Goal: Task Accomplishment & Management: Use online tool/utility

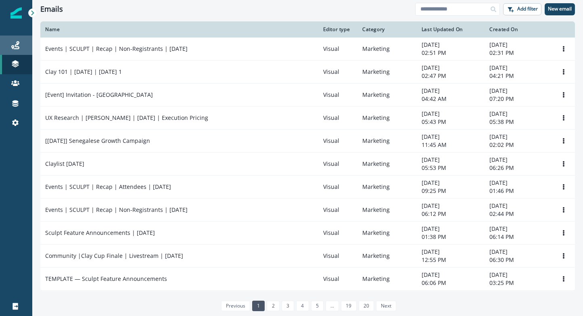
click at [27, 48] on div "Journeys" at bounding box center [16, 45] width 26 height 10
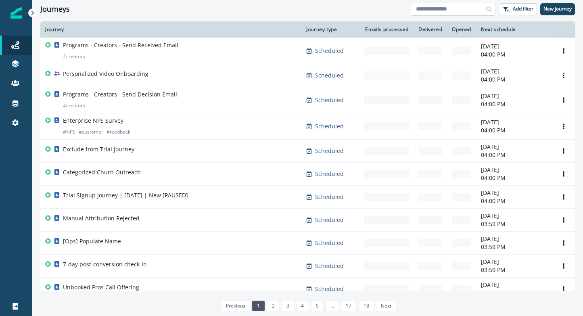
click at [429, 8] on input at bounding box center [453, 9] width 85 height 13
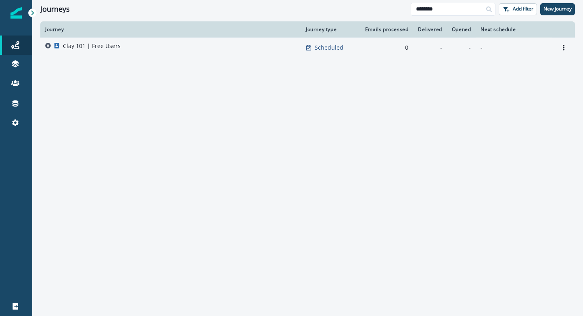
type input "********"
click at [175, 45] on div "Clay 101 | Free Users" at bounding box center [170, 47] width 251 height 11
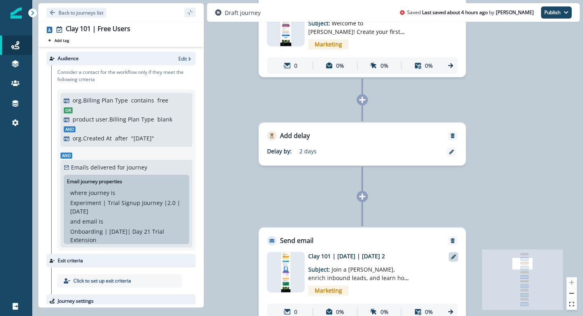
click at [458, 258] on div at bounding box center [454, 257] width 10 height 10
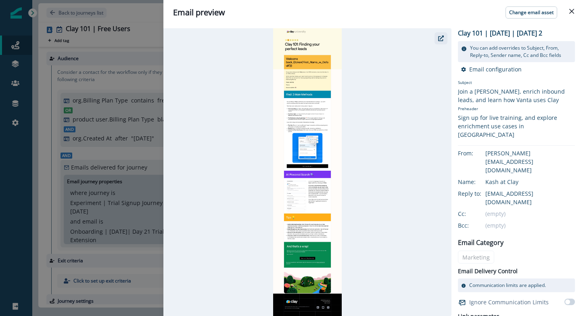
click at [444, 36] on icon "button" at bounding box center [441, 39] width 6 height 6
click at [566, 14] on button "Close" at bounding box center [572, 11] width 13 height 13
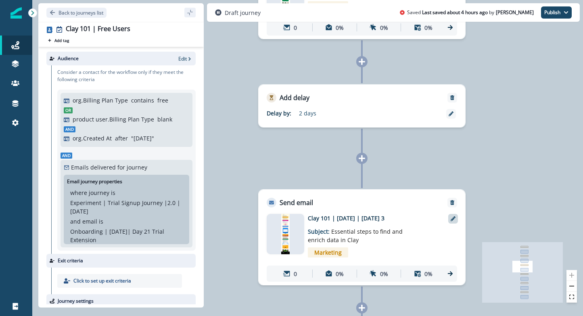
click at [453, 218] on icon at bounding box center [453, 218] width 5 height 5
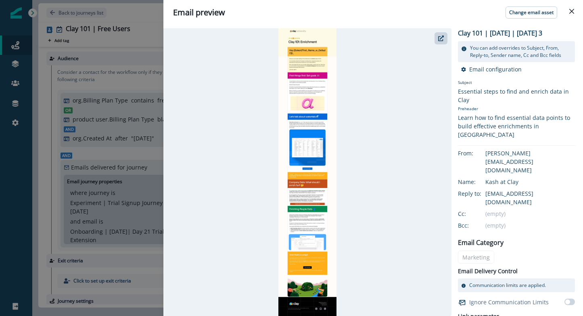
click at [428, 46] on div at bounding box center [308, 172] width 288 height 288
click at [436, 44] on button "button" at bounding box center [441, 38] width 13 height 12
click at [575, 14] on button "Close" at bounding box center [572, 11] width 13 height 13
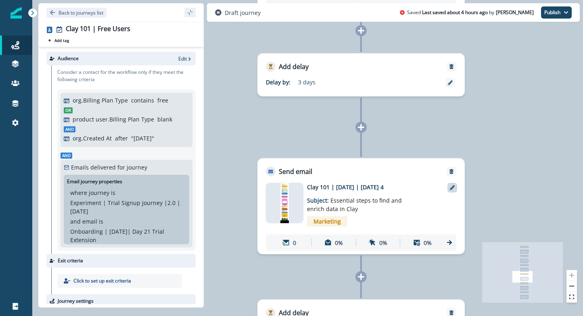
click at [453, 191] on div at bounding box center [453, 188] width 10 height 10
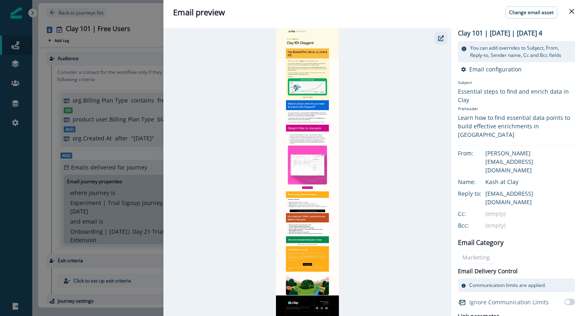
click at [444, 42] on button "button" at bounding box center [441, 38] width 13 height 12
click at [571, 9] on icon "Close" at bounding box center [572, 11] width 5 height 5
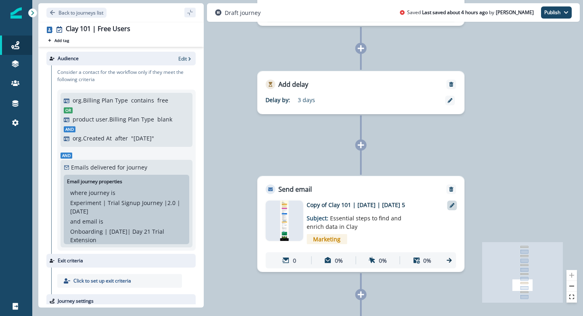
click at [455, 208] on div at bounding box center [452, 206] width 10 height 10
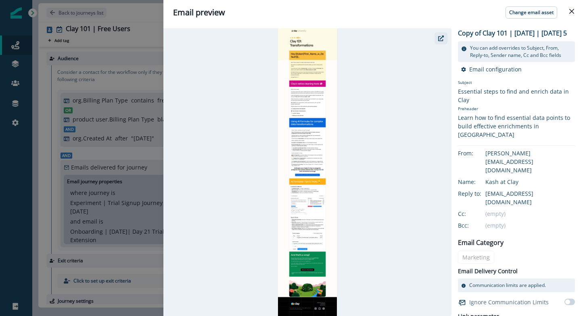
click at [441, 40] on icon "button" at bounding box center [441, 39] width 6 height 6
click at [570, 14] on button "Close" at bounding box center [572, 11] width 13 height 13
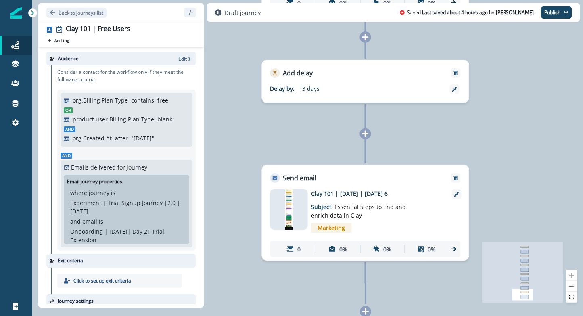
scroll to position [6, 0]
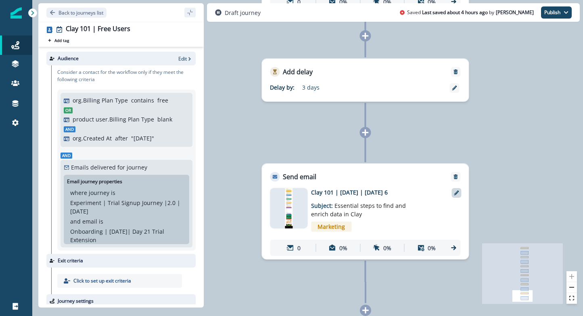
click at [456, 193] on icon at bounding box center [456, 193] width 5 height 5
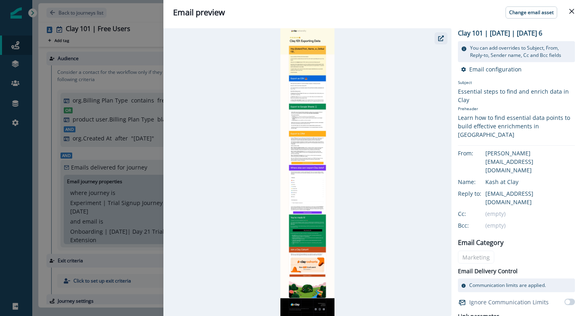
click at [442, 36] on icon "button" at bounding box center [441, 39] width 6 height 6
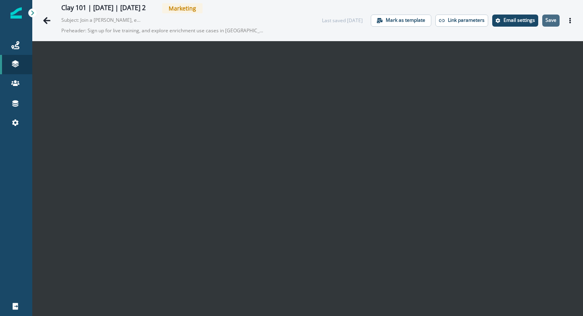
click at [548, 22] on p "Save" at bounding box center [551, 20] width 11 height 6
click at [552, 20] on p "Save" at bounding box center [551, 20] width 11 height 6
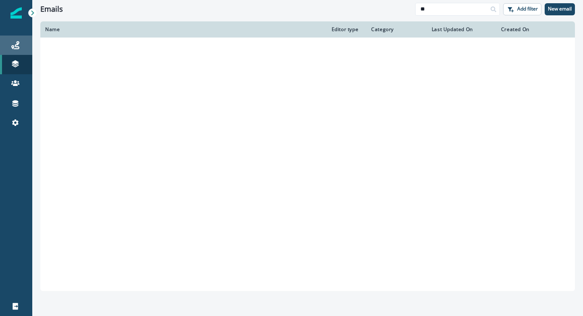
type input "**"
click at [12, 38] on link "Journeys" at bounding box center [16, 45] width 32 height 19
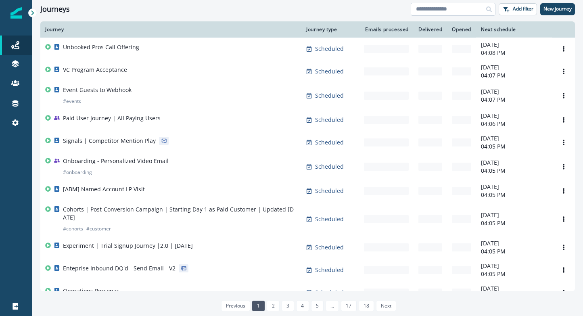
click at [438, 12] on input at bounding box center [453, 9] width 85 height 13
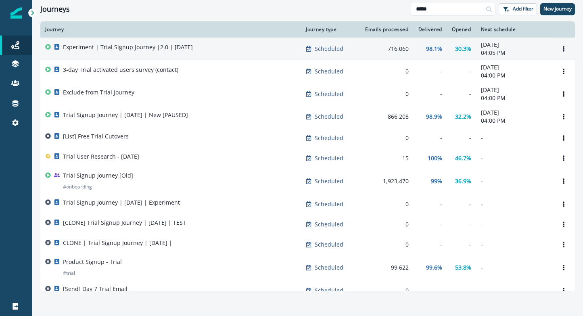
type input "*****"
click at [130, 51] on div "Experiment | Trial Signup Journey |2.0 | July 2025" at bounding box center [128, 48] width 130 height 11
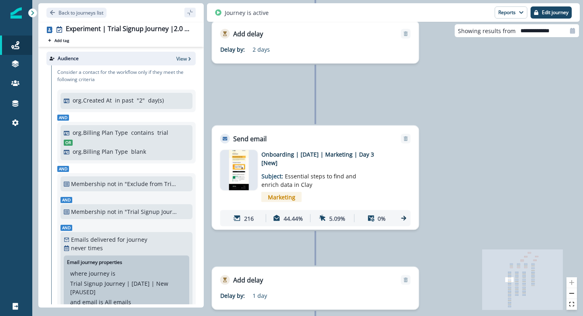
click at [244, 162] on img at bounding box center [239, 170] width 20 height 40
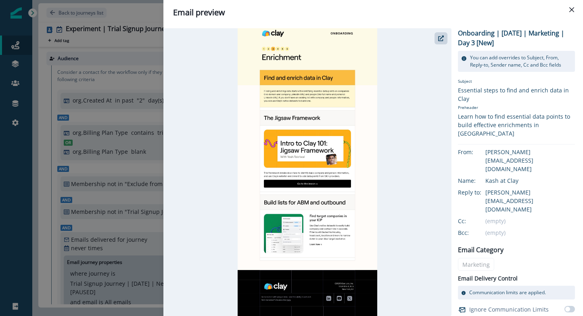
click at [118, 209] on div "Email preview Onboarding | May 2025 | Marketing | Day 3 [New] You can add overr…" at bounding box center [291, 158] width 583 height 316
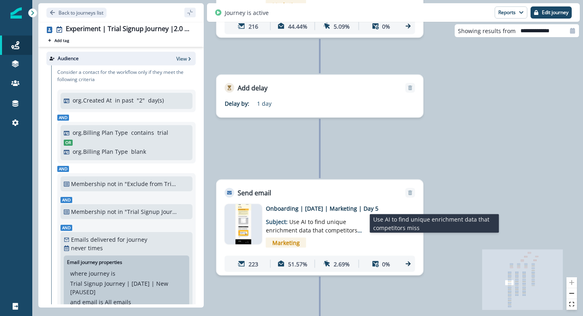
click at [303, 213] on p "Subject: Use AI to find unique enrichment data that competitors miss" at bounding box center [316, 224] width 101 height 22
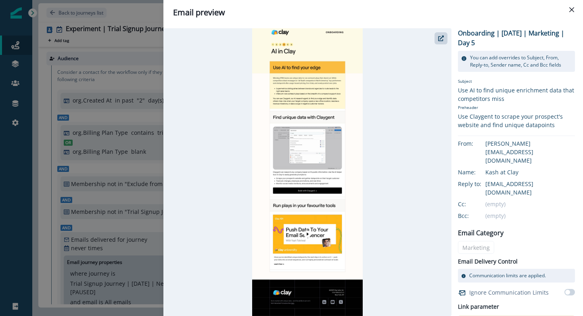
click at [127, 230] on div "Email preview Onboarding | May 2025 | Marketing | Day 5 You can add overrides t…" at bounding box center [291, 158] width 583 height 316
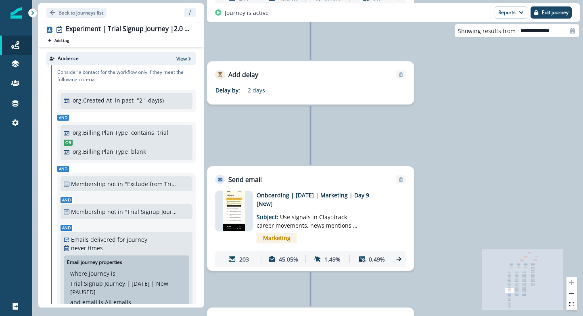
click at [296, 207] on p "Onboarding | May 2025 | Marketing | Day 9 [New]" at bounding box center [321, 199] width 129 height 17
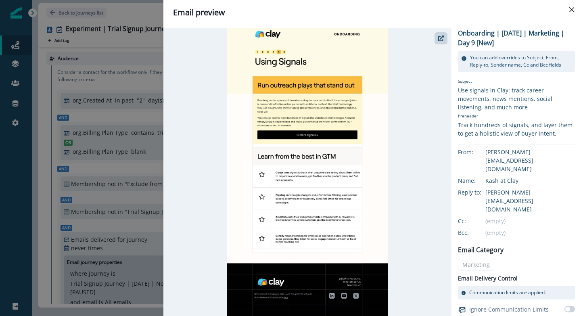
click at [132, 227] on div "Email preview Onboarding | May 2025 | Marketing | Day 9 [New] You can add overr…" at bounding box center [291, 158] width 583 height 316
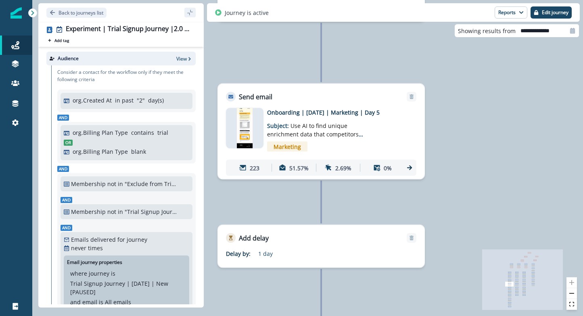
click at [362, 113] on p "Onboarding | May 2025 | Marketing | Day 5" at bounding box center [331, 112] width 129 height 8
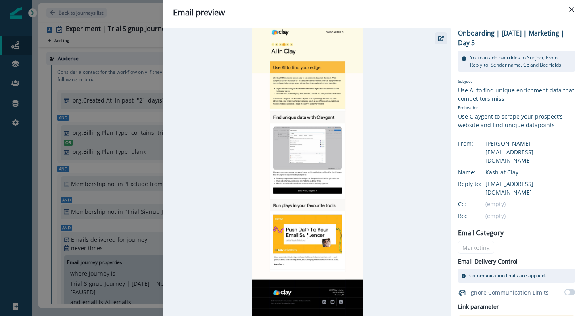
click at [440, 41] on icon "button" at bounding box center [441, 39] width 6 height 6
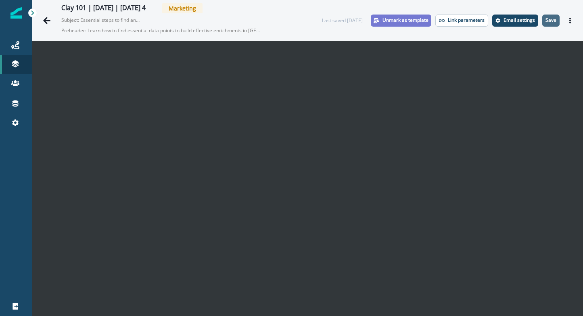
click at [550, 18] on p "Save" at bounding box center [551, 20] width 11 height 6
click at [559, 20] on button "Save" at bounding box center [551, 21] width 17 height 12
click at [550, 22] on p "Save" at bounding box center [551, 20] width 11 height 6
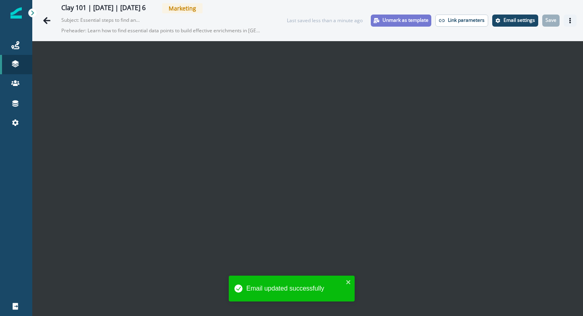
click at [571, 21] on icon "Actions" at bounding box center [571, 21] width 2 height 6
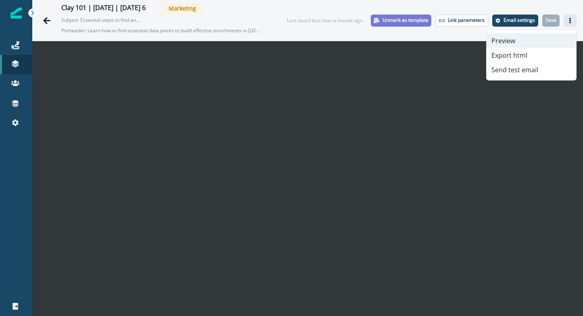
click at [536, 41] on button "Preview" at bounding box center [532, 41] width 90 height 15
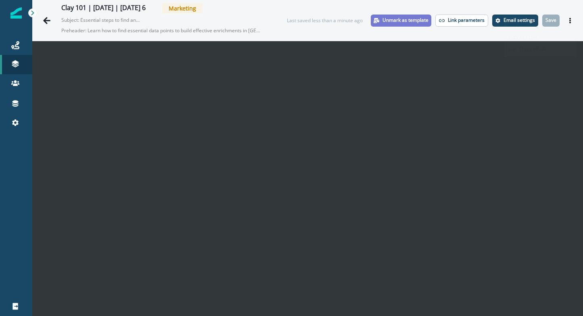
scroll to position [13, 0]
